Goal: Information Seeking & Learning: Learn about a topic

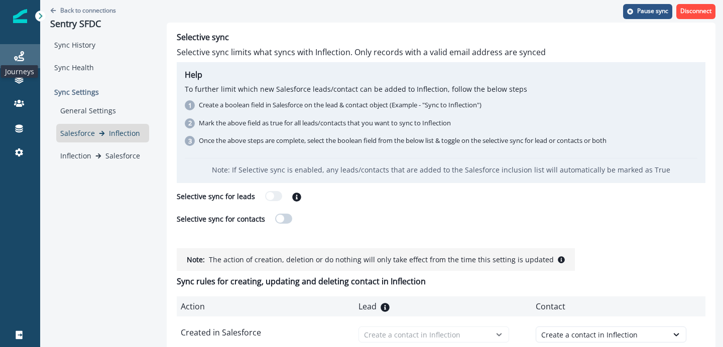
click at [19, 53] on icon at bounding box center [19, 56] width 10 height 10
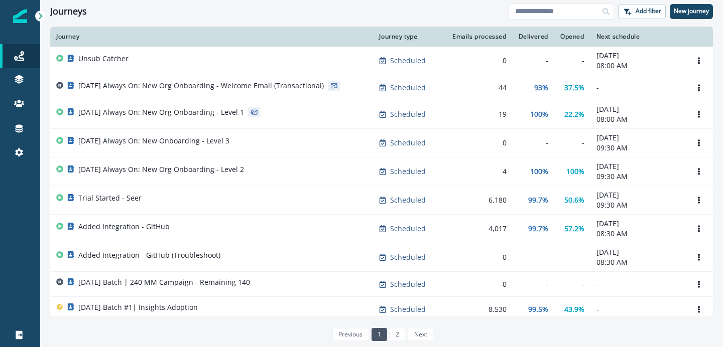
click at [139, 25] on div "Clear" at bounding box center [381, 25] width 682 height 4
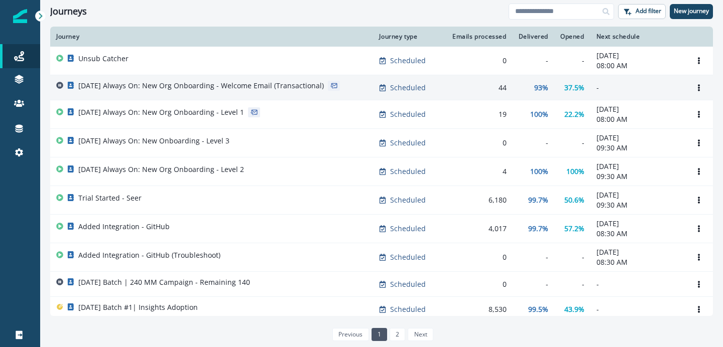
click at [209, 87] on p "2025-08-25 Always On: New Org Onboarding - Welcome Email (Transactional)" at bounding box center [200, 86] width 245 height 10
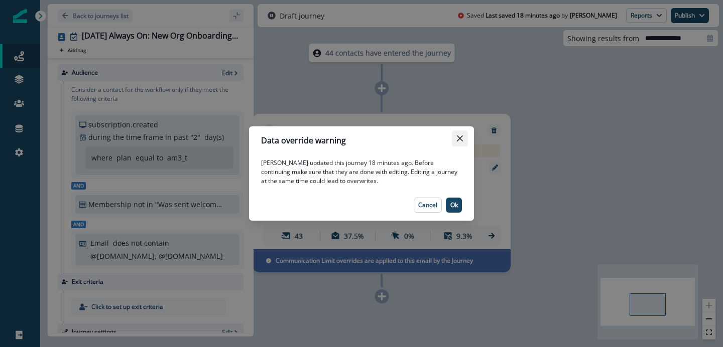
click at [453, 141] on button "Close" at bounding box center [460, 138] width 16 height 16
